Goal: Task Accomplishment & Management: Manage account settings

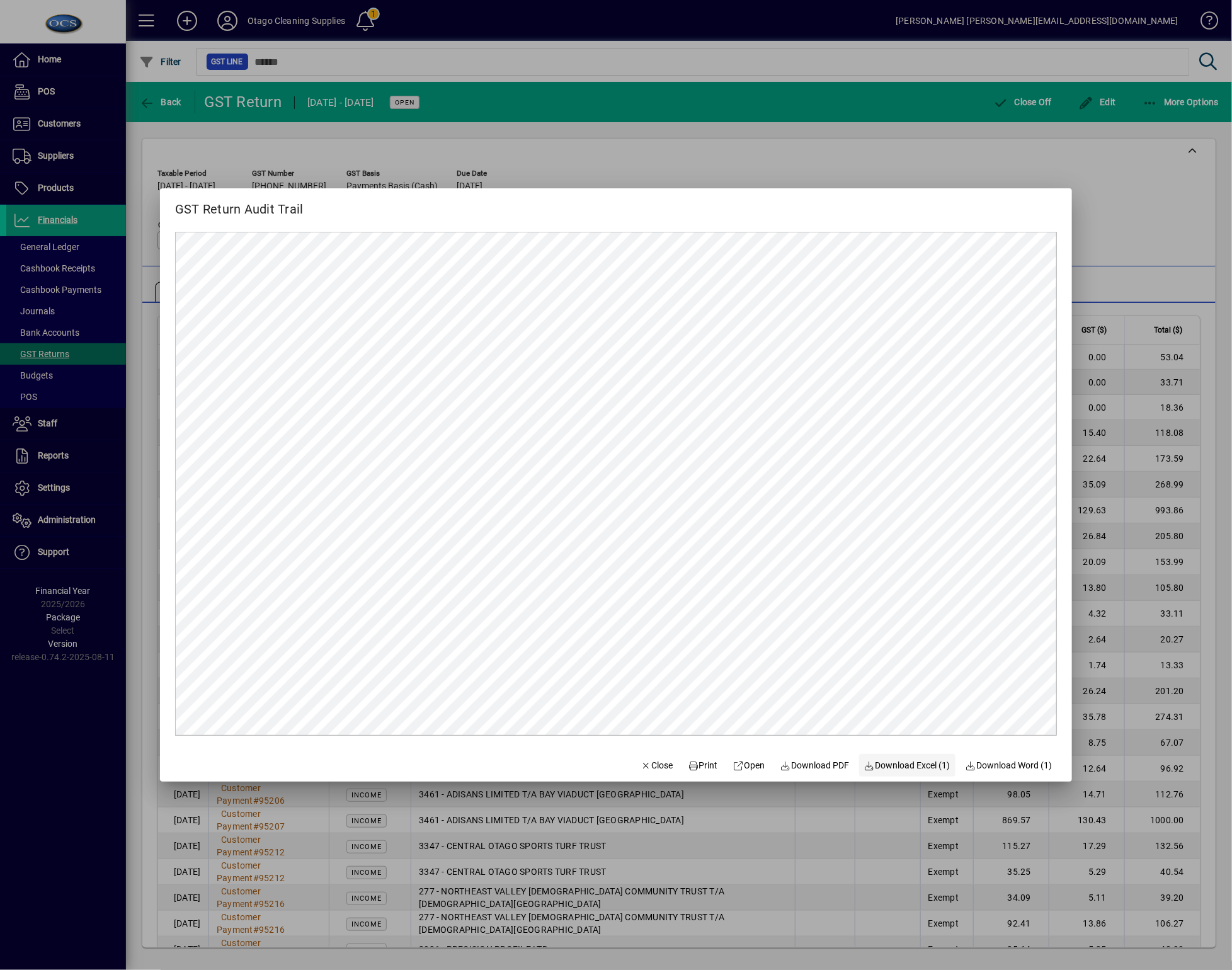
drag, startPoint x: 0, startPoint y: 0, endPoint x: 889, endPoint y: 766, distance: 1173.5
click at [889, 766] on span "Download Excel (1)" at bounding box center [907, 765] width 86 height 14
drag, startPoint x: 206, startPoint y: 750, endPoint x: 228, endPoint y: 763, distance: 25.6
click at [206, 750] on form "GST Return Audit Trail Close Print Open Download PDF Download Excel (1) Downloa…" at bounding box center [616, 484] width 912 height 593
click at [651, 764] on span "Close" at bounding box center [657, 765] width 33 height 14
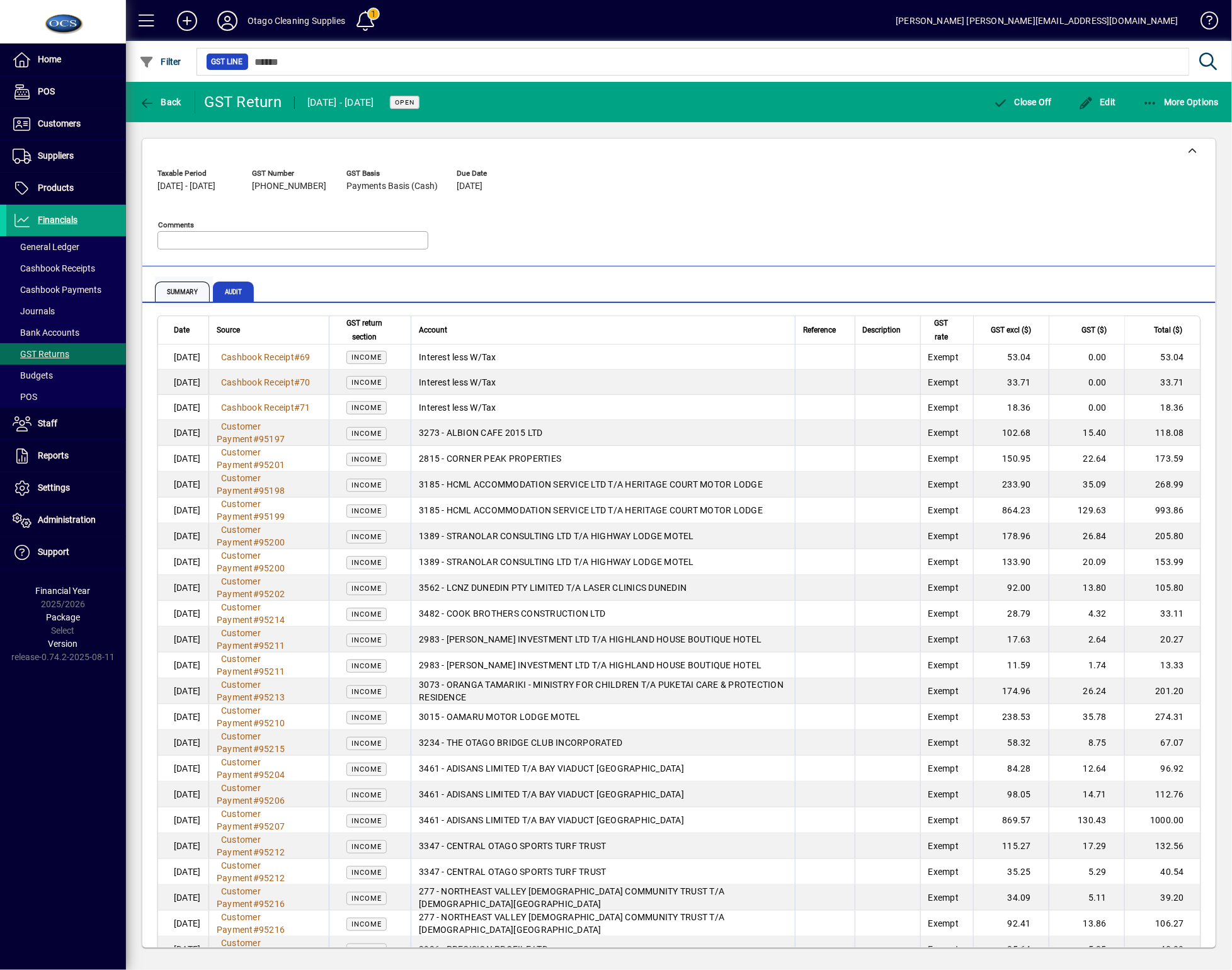
click at [184, 294] on span "Summary" at bounding box center [183, 292] width 55 height 20
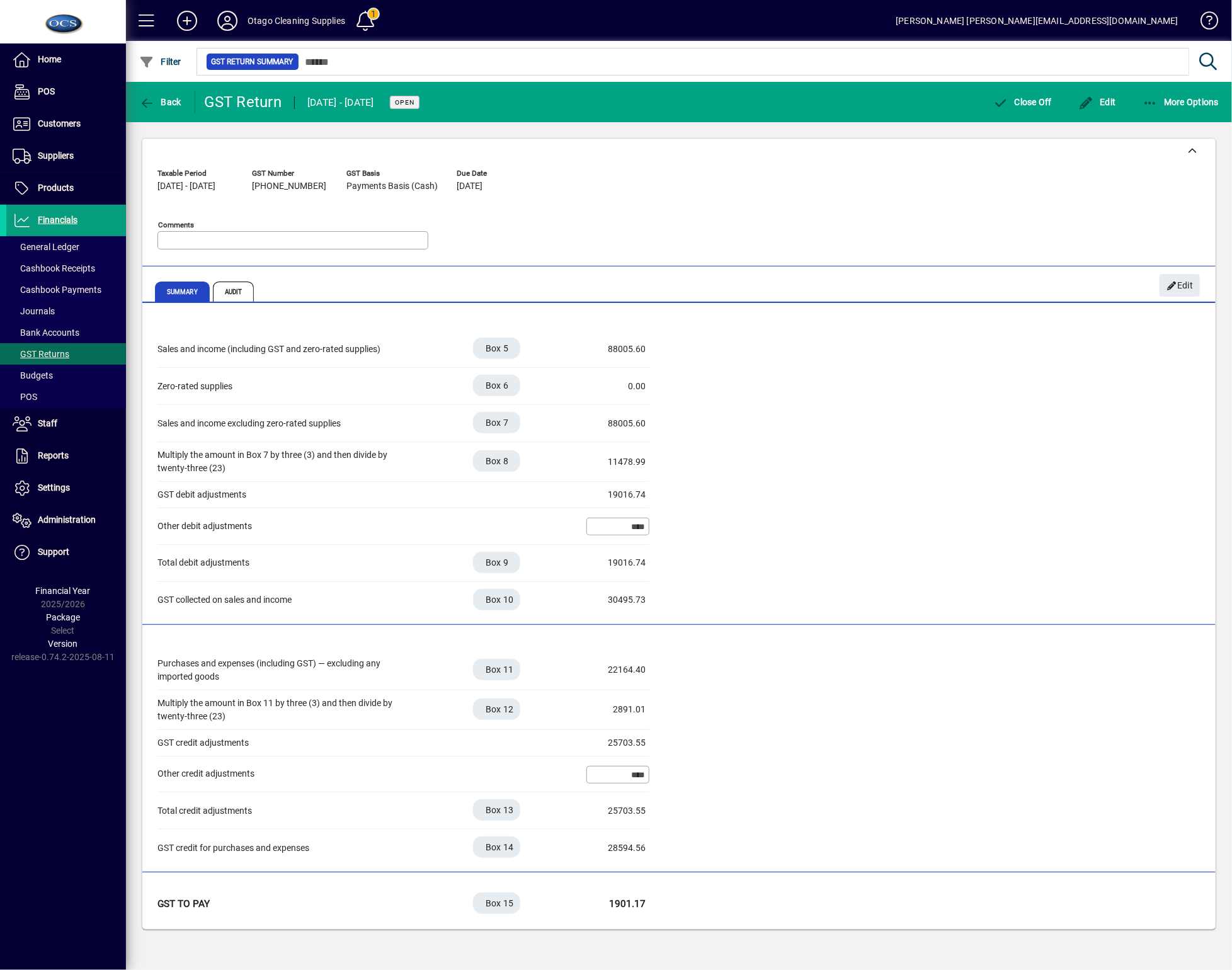
click at [605, 237] on div "Taxable Period [DATE] - [DATE] GST Number [PHONE_NUMBER] GST Basis Payments Bas…" at bounding box center [679, 212] width 1043 height 96
click at [63, 123] on span "Customers" at bounding box center [59, 123] width 43 height 10
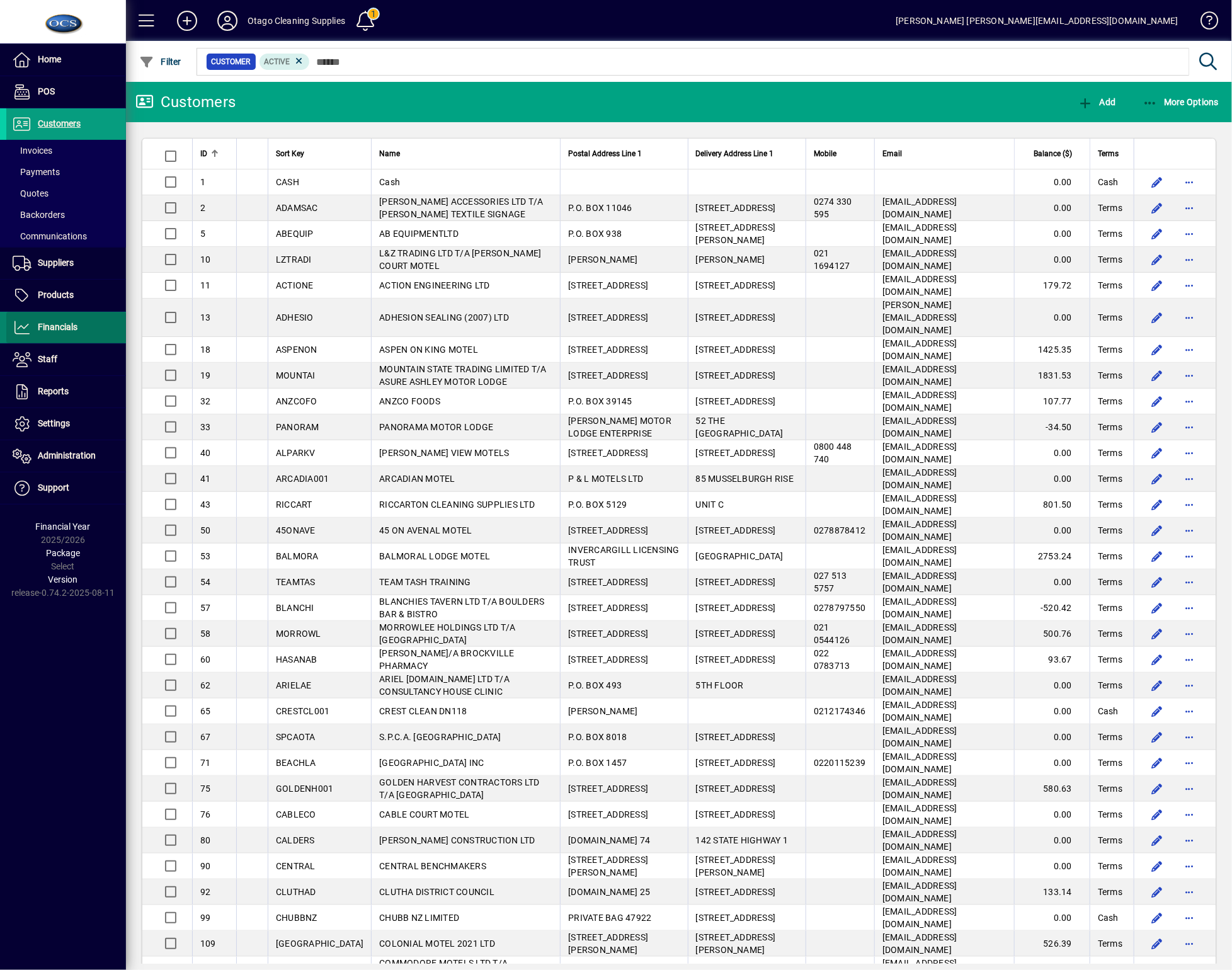
click at [27, 320] on icon at bounding box center [22, 327] width 19 height 15
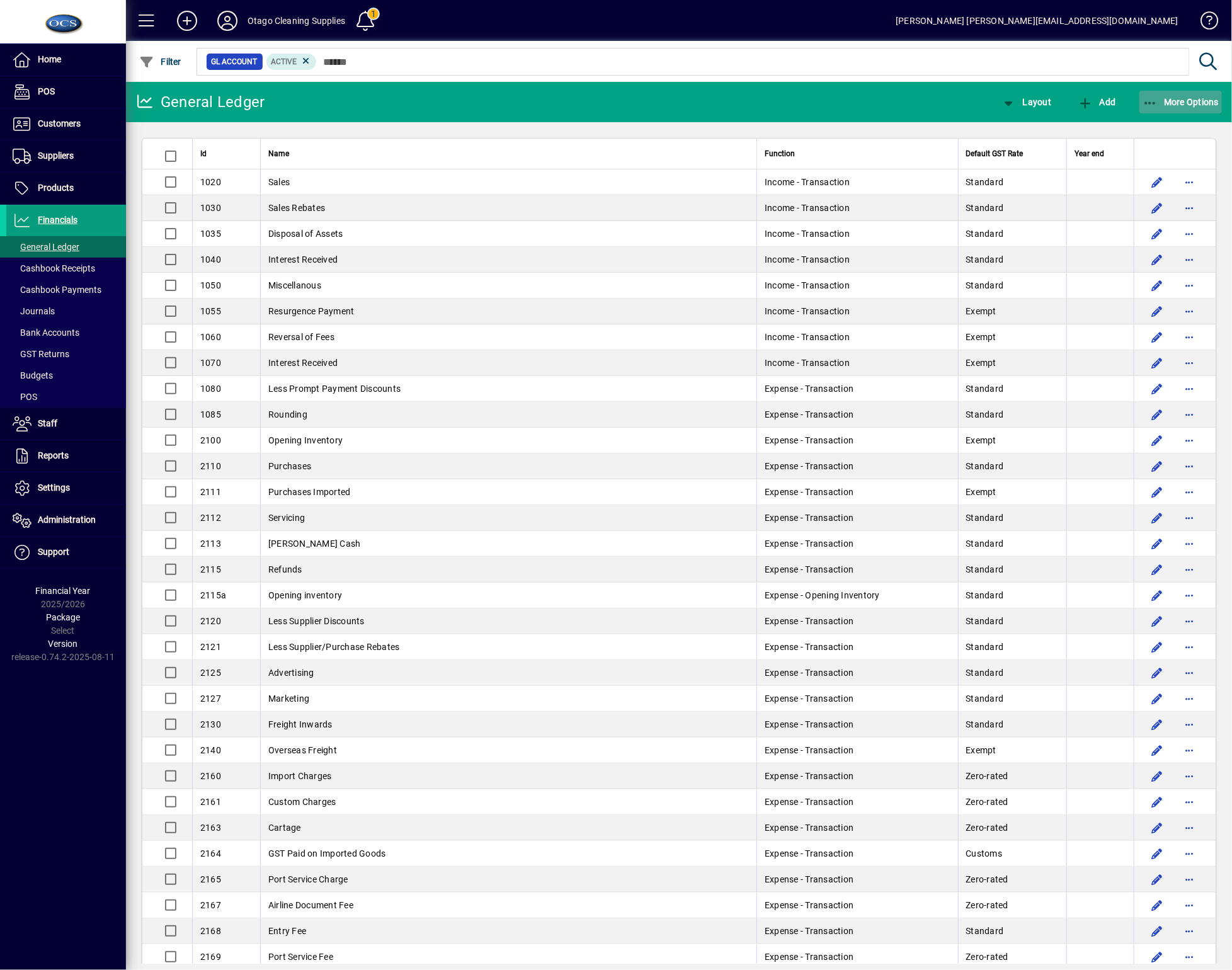
click at [1177, 100] on span "More Options" at bounding box center [1181, 102] width 77 height 10
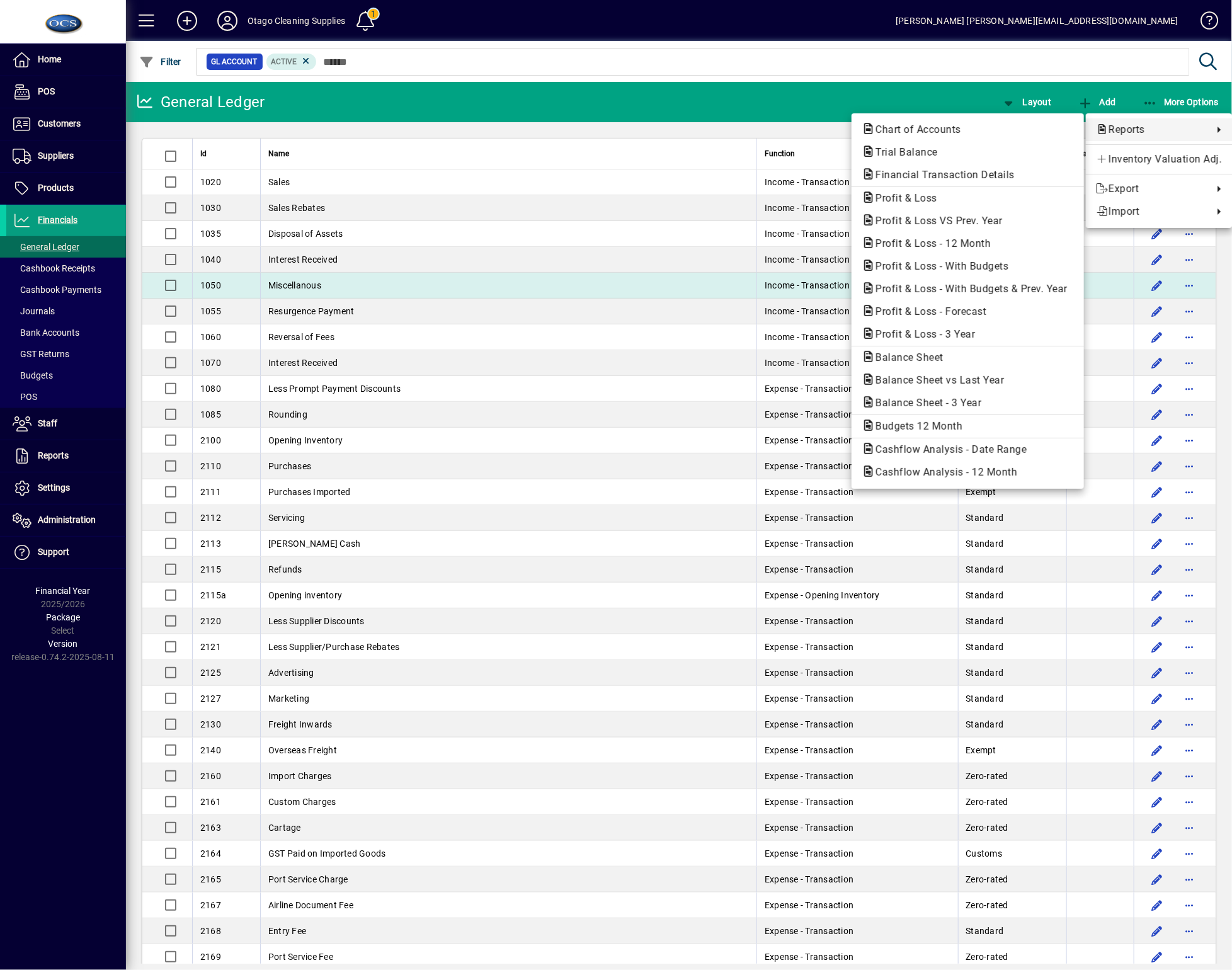
drag, startPoint x: 1037, startPoint y: 148, endPoint x: 1030, endPoint y: 279, distance: 131.2
click at [1030, 244] on div "Chart of Accounts Trial Balance Financial Transaction Details Profit & Loss Pro…" at bounding box center [968, 301] width 233 height 375
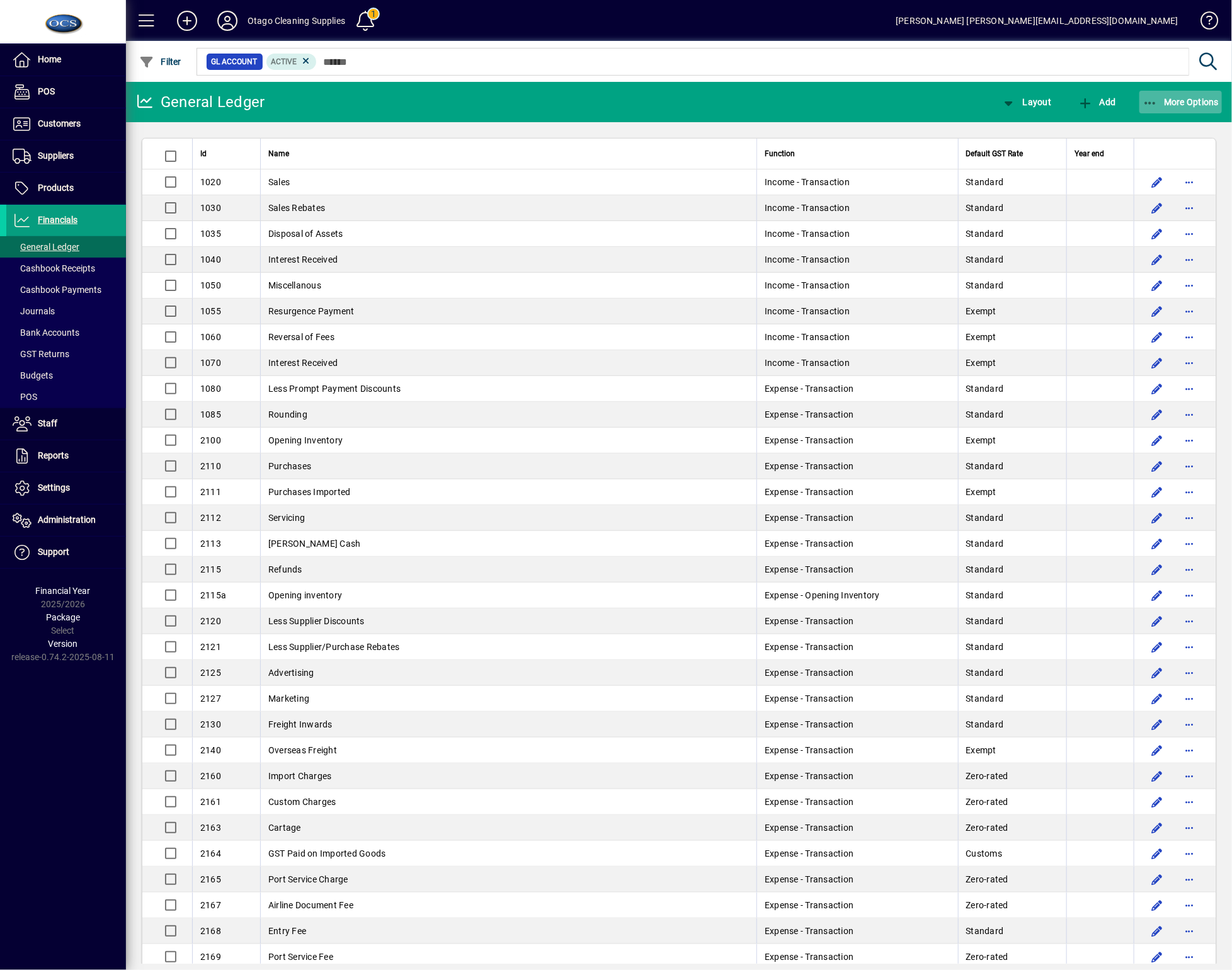
click at [1215, 107] on span "button" at bounding box center [1181, 102] width 84 height 30
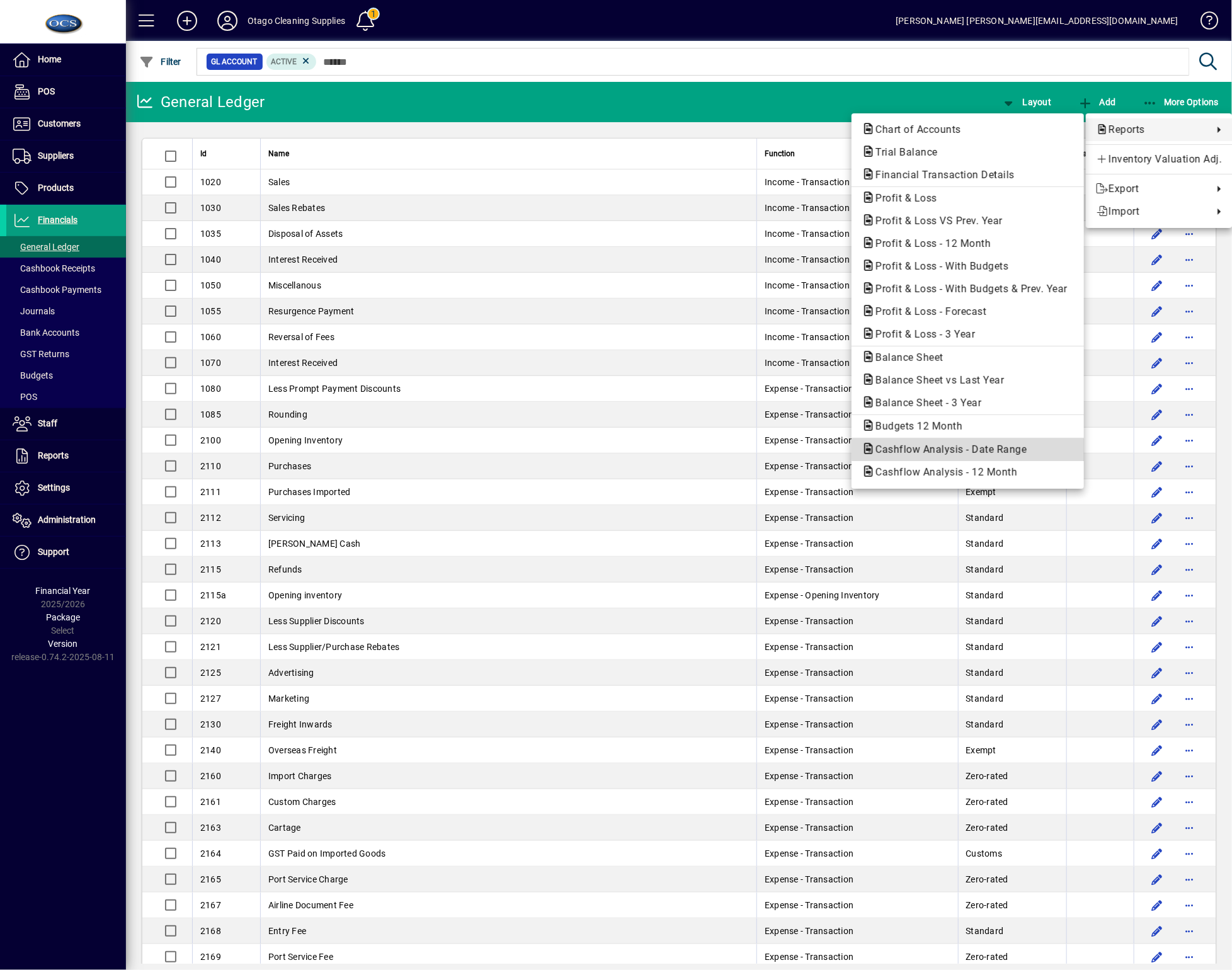
click at [977, 446] on span "Cashflow Analysis - Date Range" at bounding box center [947, 449] width 172 height 12
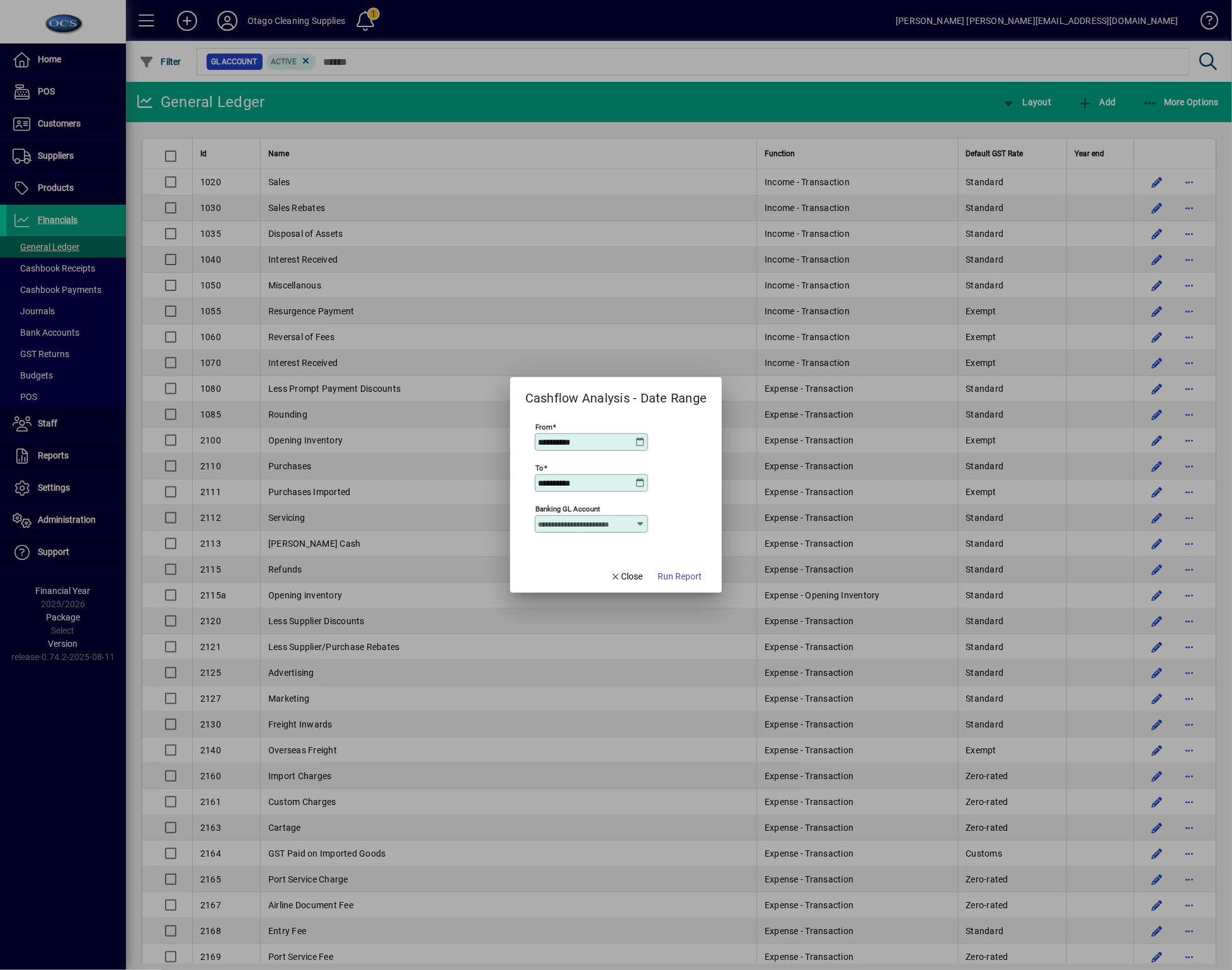
click at [642, 444] on icon at bounding box center [641, 441] width 10 height 10
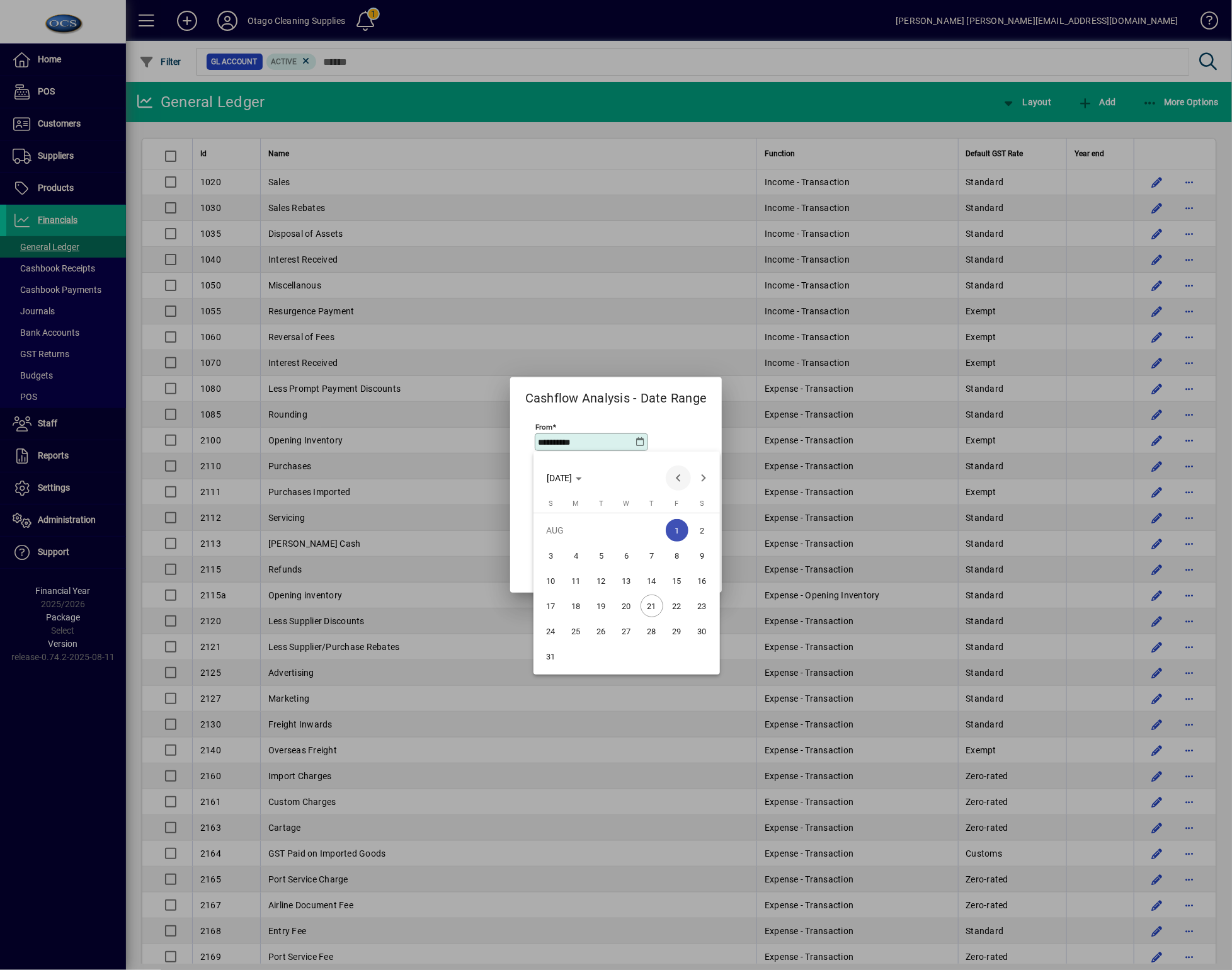
click at [675, 473] on span "Previous month" at bounding box center [679, 478] width 25 height 25
click at [599, 548] on span "1" at bounding box center [601, 555] width 23 height 23
type input "**********"
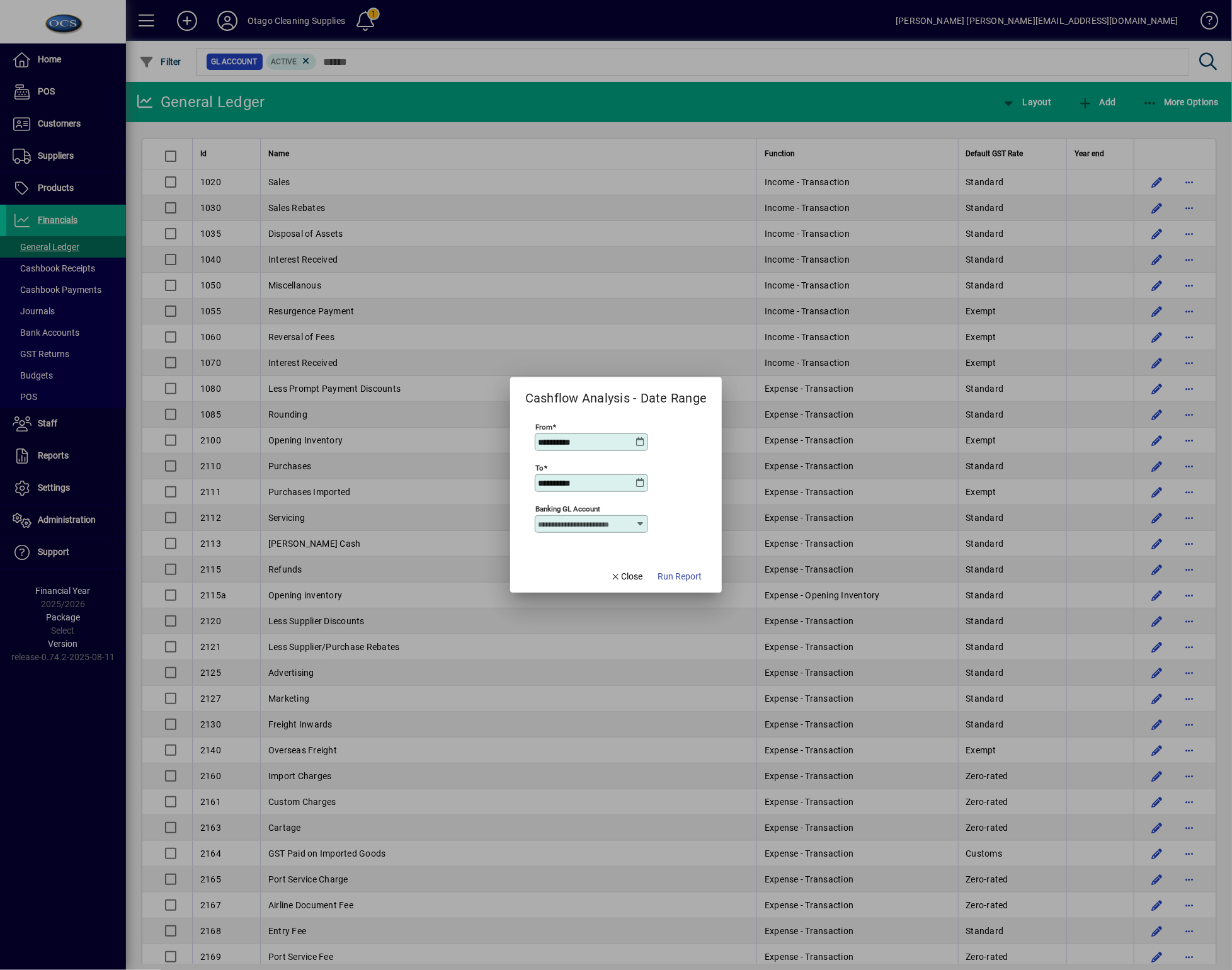
click at [639, 481] on icon at bounding box center [641, 482] width 10 height 10
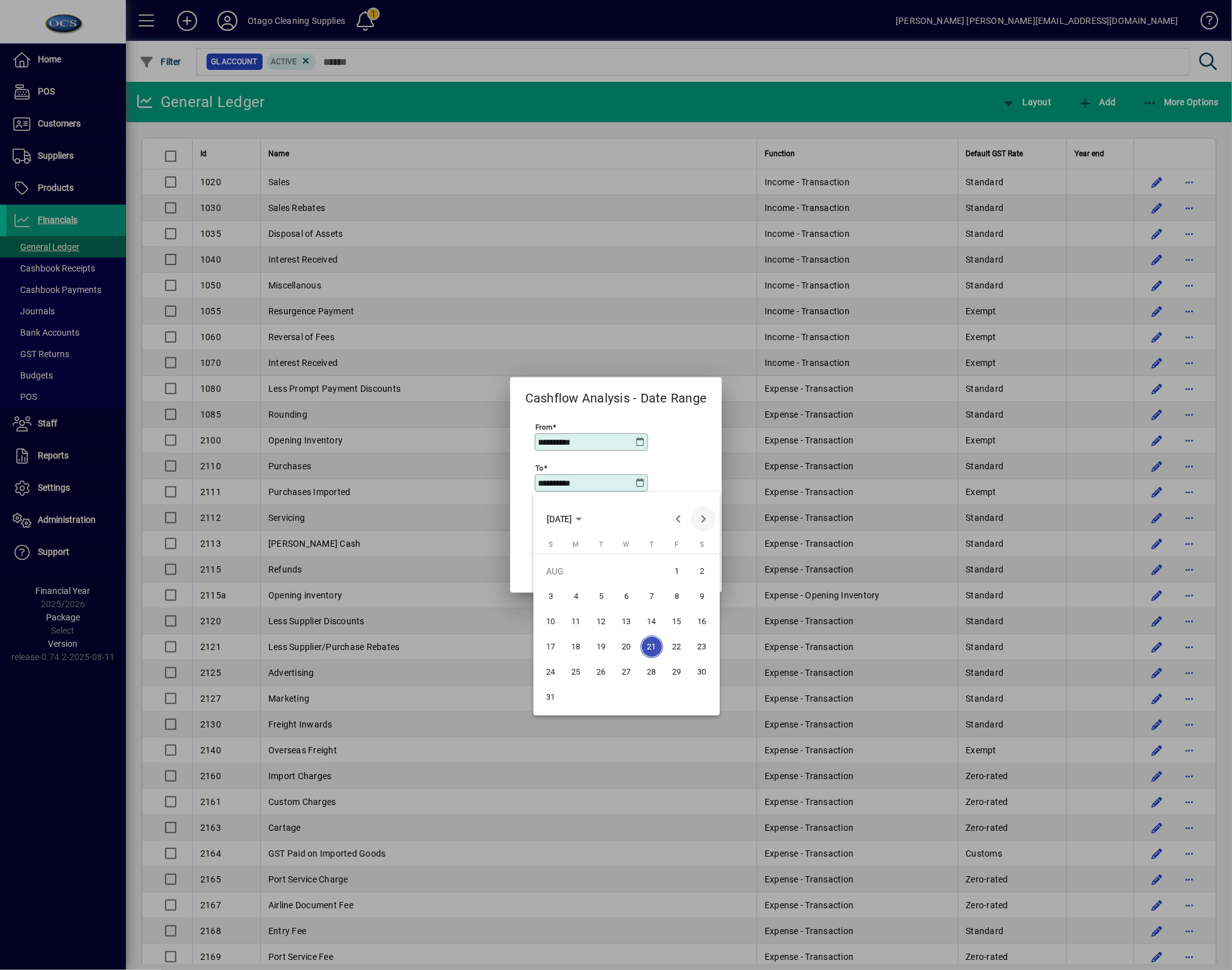
click at [706, 517] on span "Next month" at bounding box center [704, 519] width 25 height 25
click at [683, 520] on span "Previous month" at bounding box center [679, 519] width 25 height 25
click at [678, 529] on span "Previous month" at bounding box center [679, 519] width 25 height 25
click at [655, 698] on span "31" at bounding box center [651, 697] width 23 height 23
type input "**********"
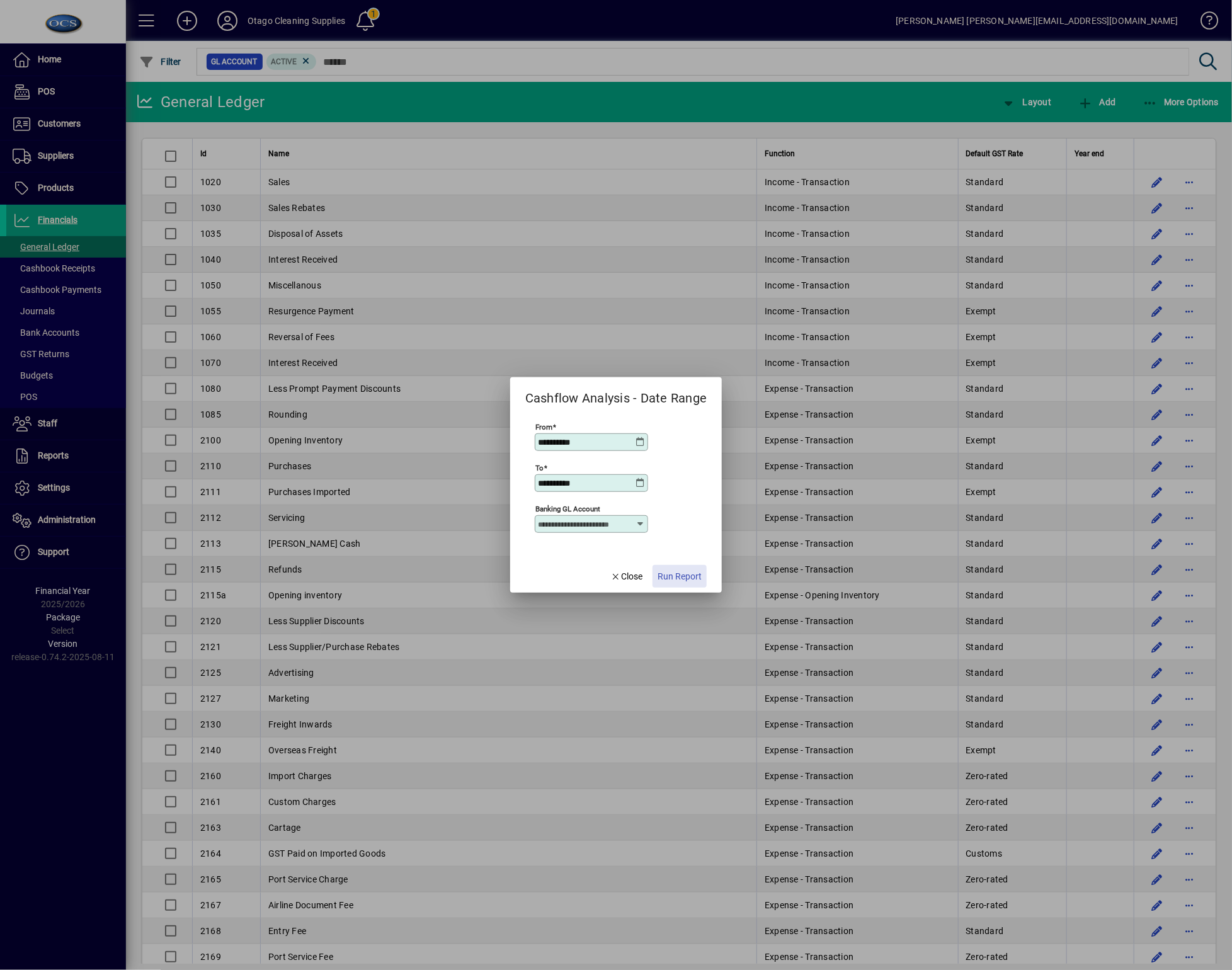
click at [681, 576] on span "Run Report" at bounding box center [680, 576] width 45 height 14
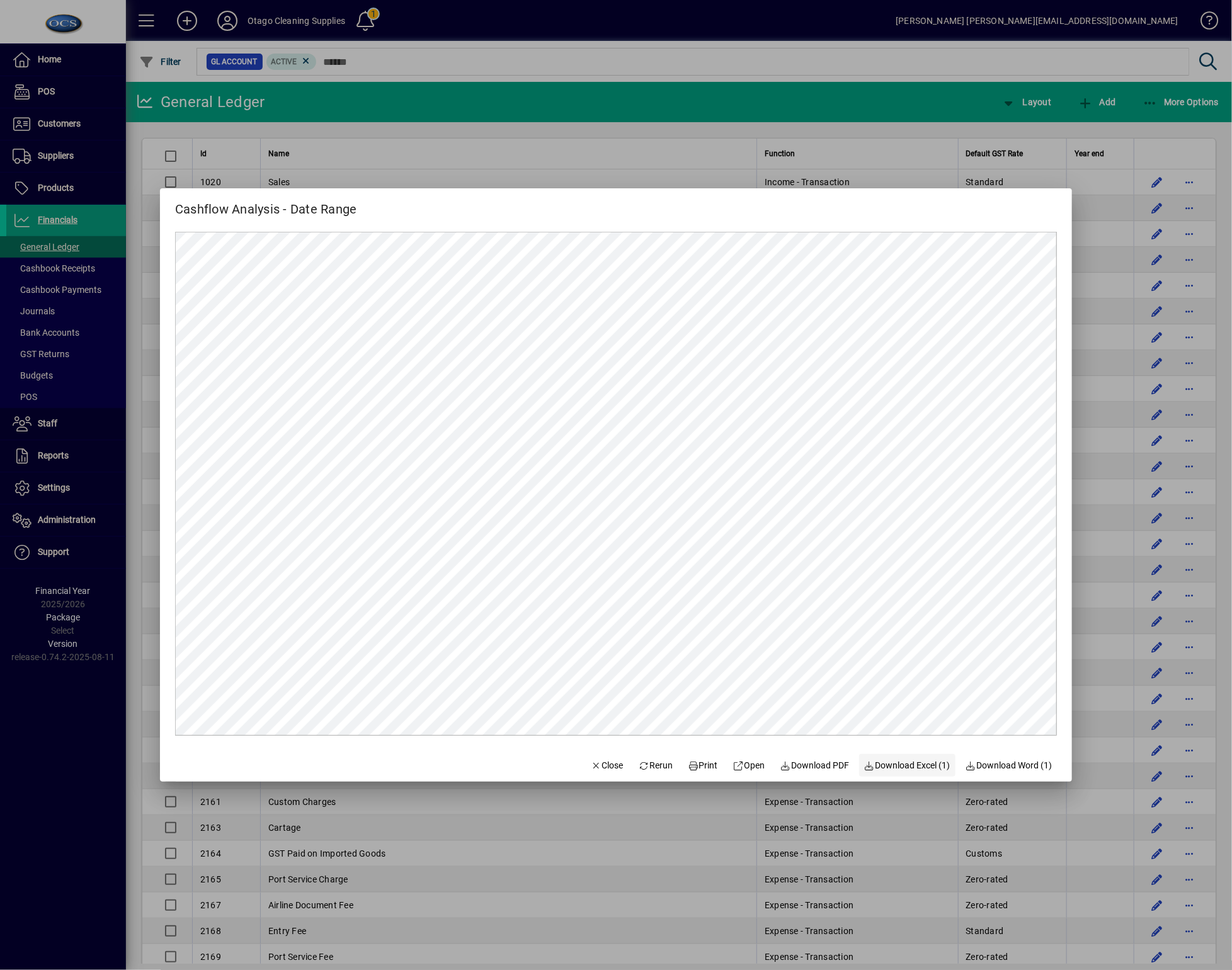
click at [876, 763] on span "Download Excel (1)" at bounding box center [907, 765] width 86 height 14
click at [591, 763] on span "Close" at bounding box center [607, 765] width 33 height 14
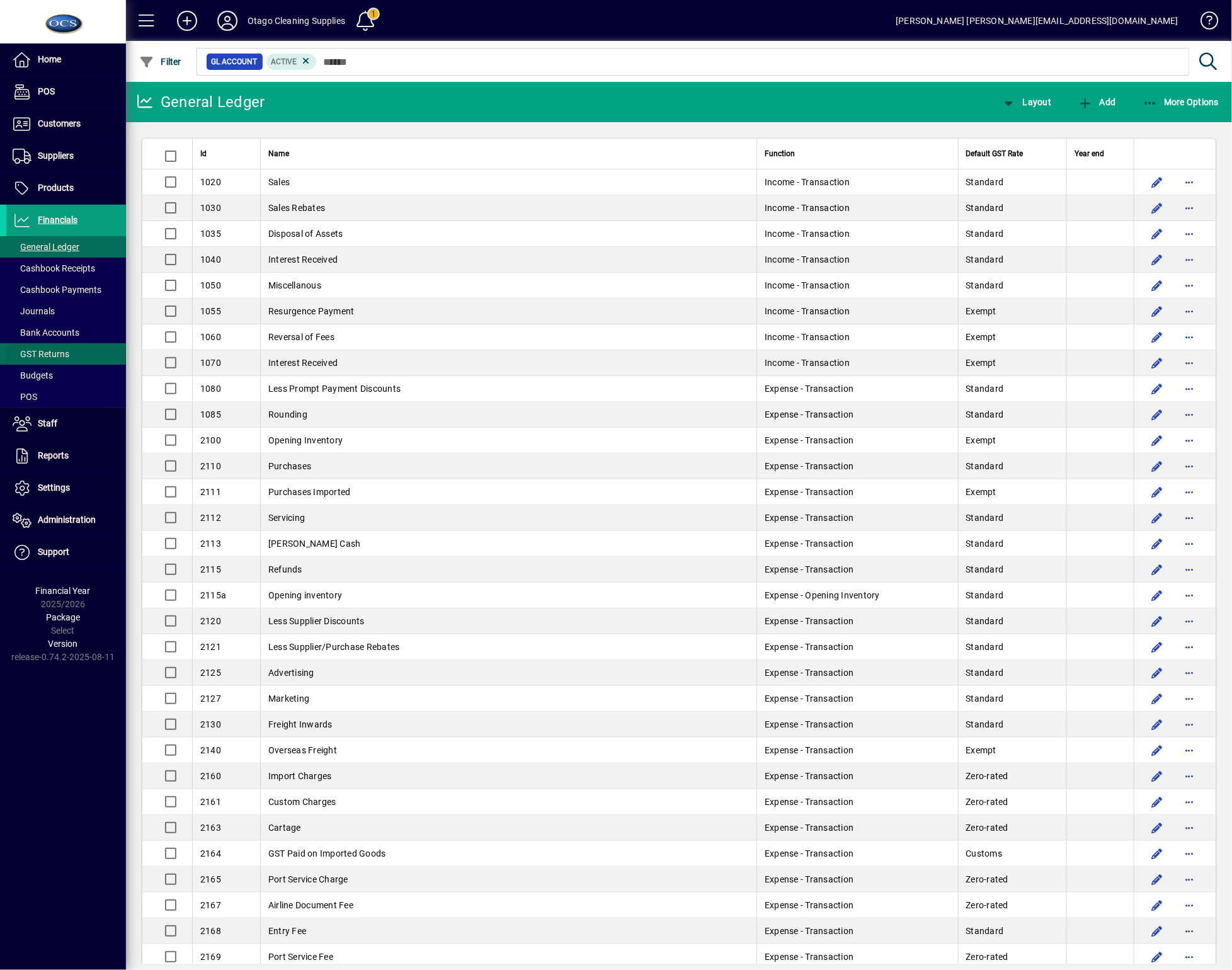
click at [55, 356] on span "GST Returns" at bounding box center [41, 353] width 56 height 10
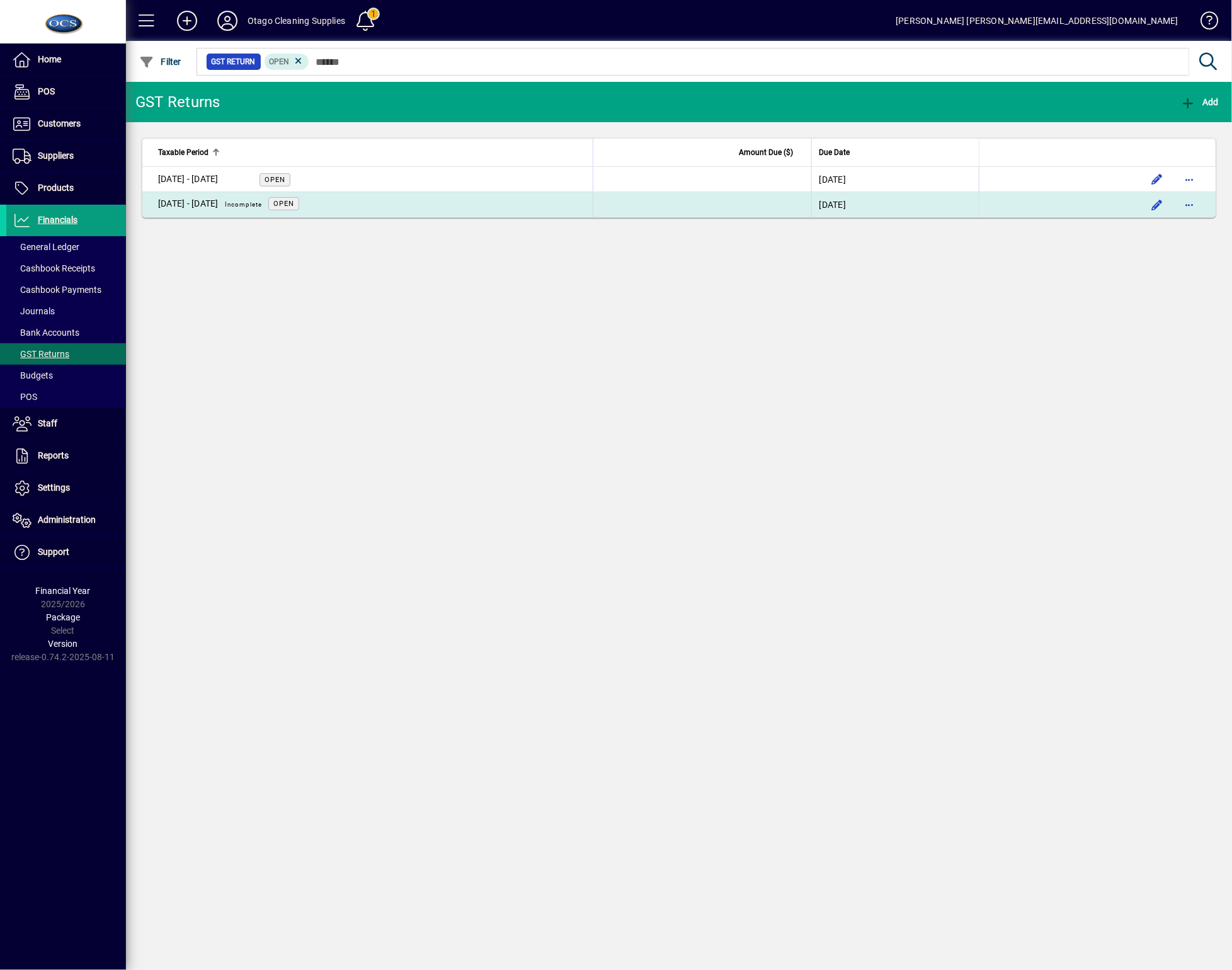
click at [333, 192] on td "[DATE] - [DATE] Incomplete Open" at bounding box center [368, 204] width 451 height 25
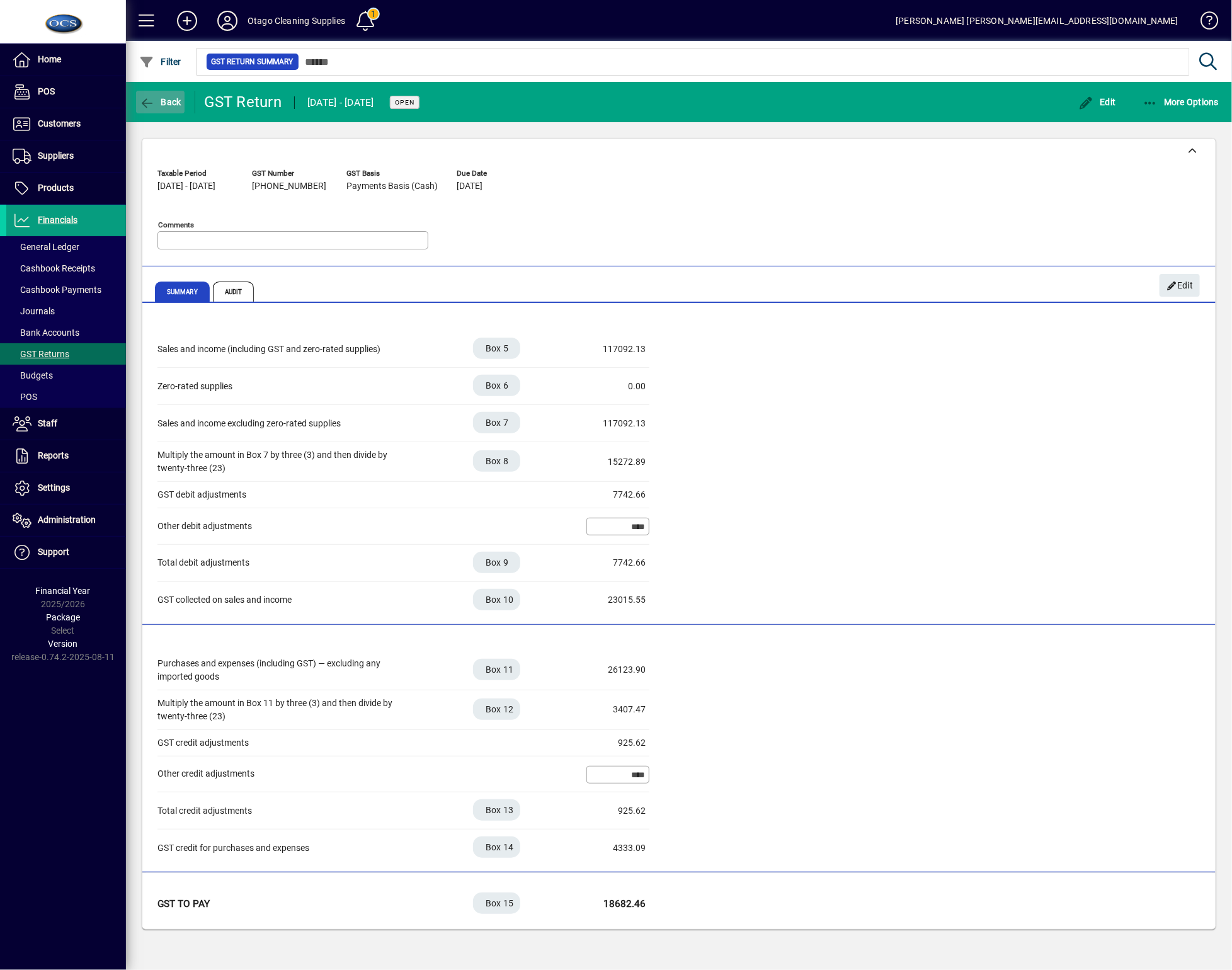
click at [164, 106] on span "Back" at bounding box center [160, 102] width 42 height 10
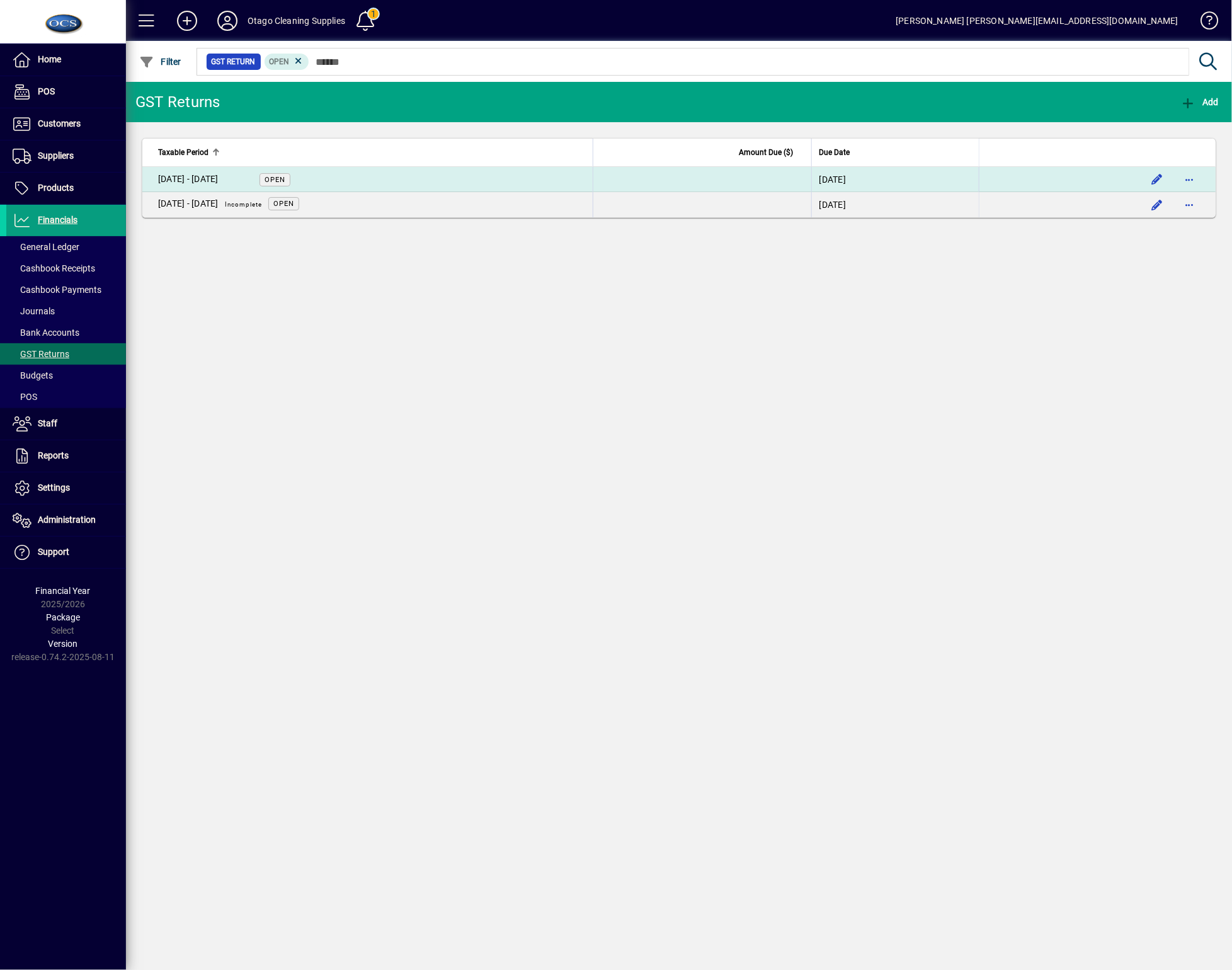
click at [287, 180] on span "Open" at bounding box center [275, 180] width 31 height 14
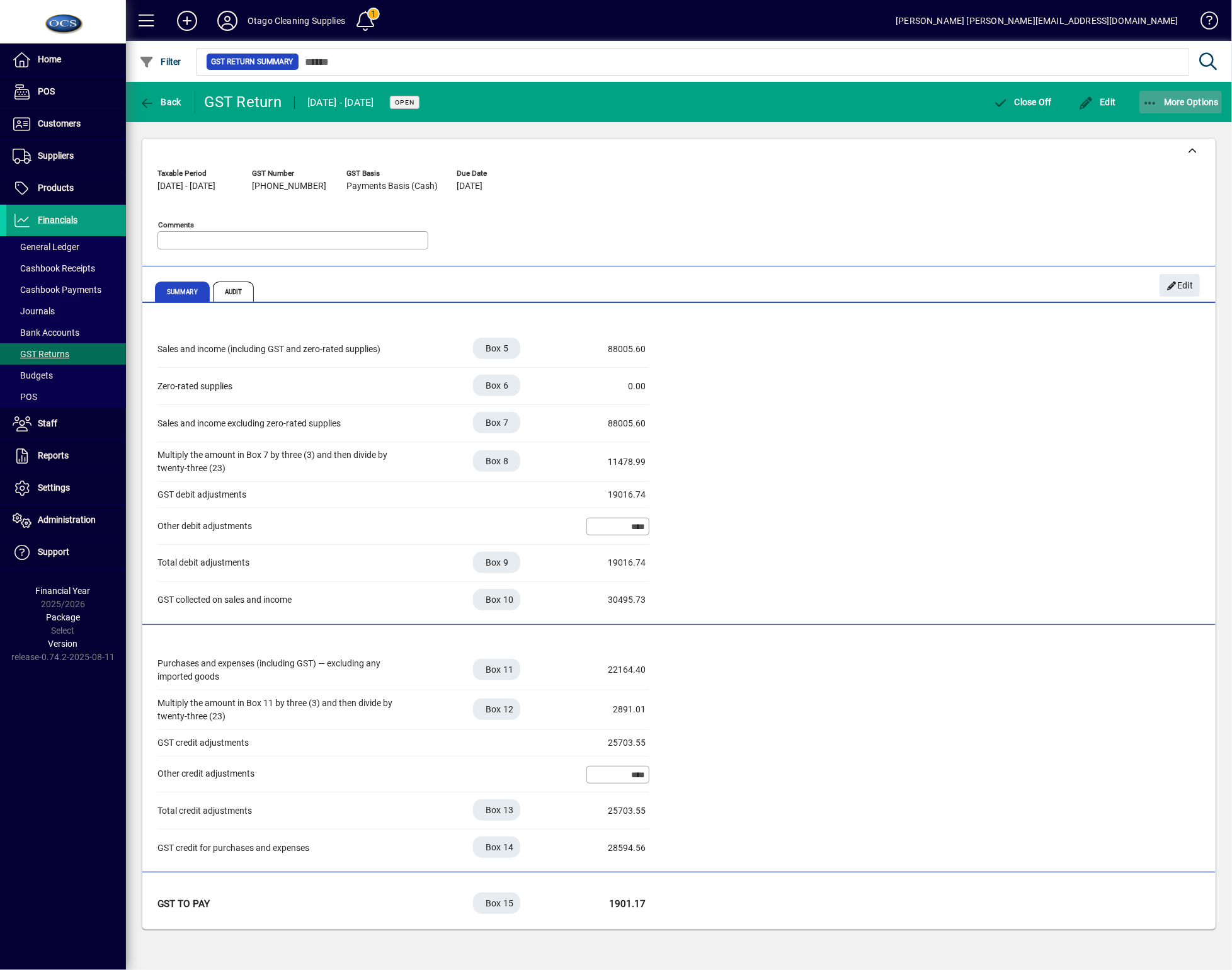
click at [1174, 94] on span "button" at bounding box center [1181, 102] width 84 height 30
click at [17, 959] on div at bounding box center [616, 485] width 1232 height 970
click at [806, 244] on div "Taxable Period [DATE] - [DATE] GST Number [PHONE_NUMBER] GST Basis Payments Bas…" at bounding box center [679, 212] width 1043 height 96
